Goal: Check status: Check status

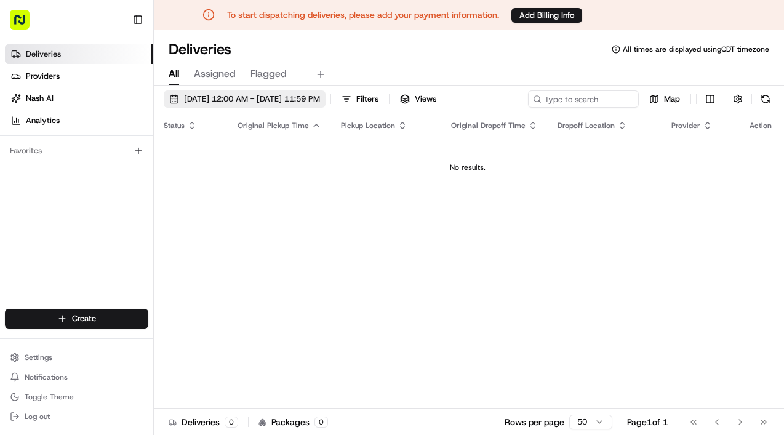
click at [283, 100] on span "08/15/2025 12:00 AM - 08/15/2025 11:59 PM" at bounding box center [252, 99] width 136 height 11
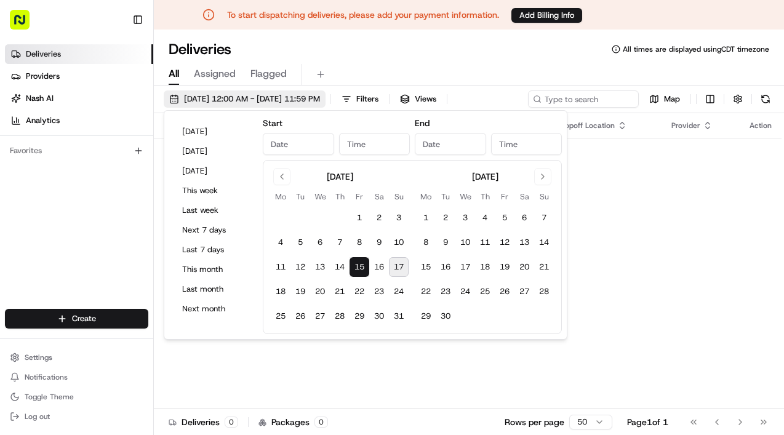
type input "Aug 15, 2025"
type input "12:00 AM"
type input "Aug 15, 2025"
type input "11:59 PM"
click at [290, 290] on button "18" at bounding box center [281, 292] width 20 height 20
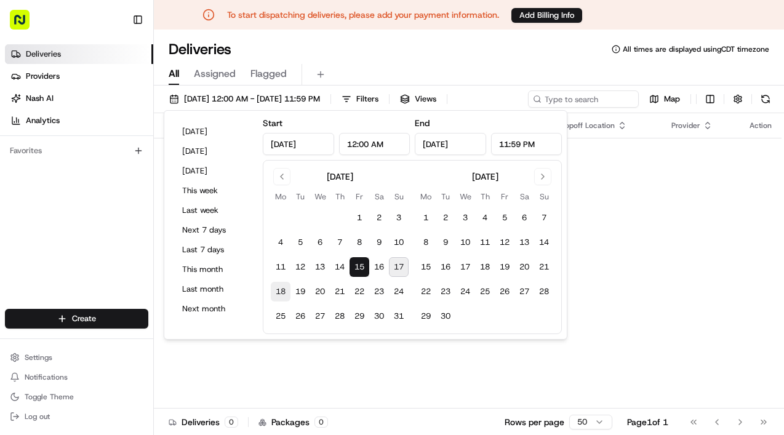
type input "Aug 18, 2025"
click at [290, 290] on button "18" at bounding box center [281, 292] width 20 height 20
click at [383, 63] on div "All Assigned Flagged" at bounding box center [469, 72] width 630 height 26
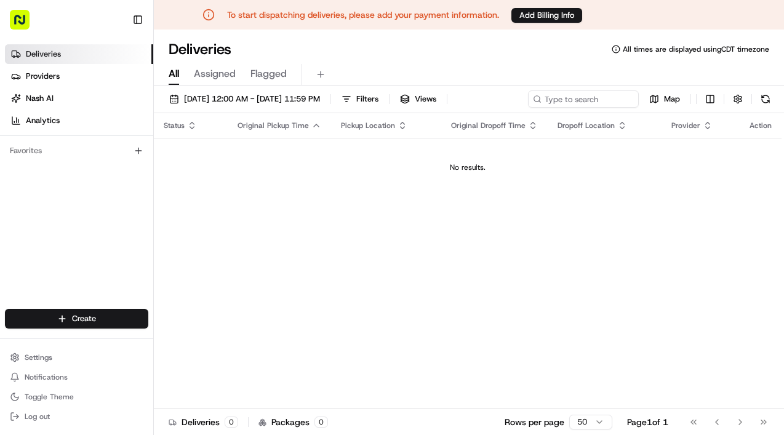
click at [25, 22] on rect "button" at bounding box center [20, 20] width 20 height 20
click at [135, 19] on button "Toggle Sidebar" at bounding box center [137, 19] width 21 height 21
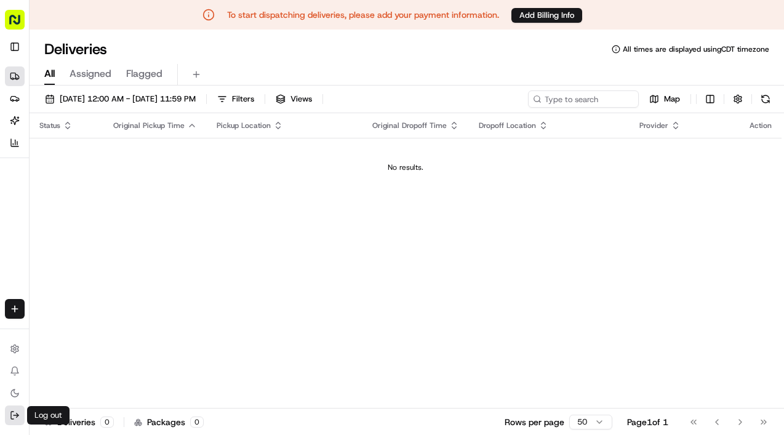
click at [10, 413] on icon at bounding box center [15, 415] width 10 height 10
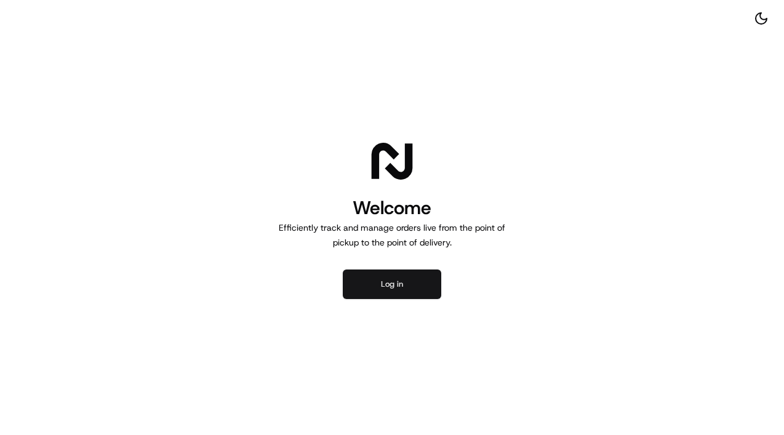
click at [381, 286] on button "Log in" at bounding box center [392, 285] width 98 height 30
